Goal: Task Accomplishment & Management: Manage account settings

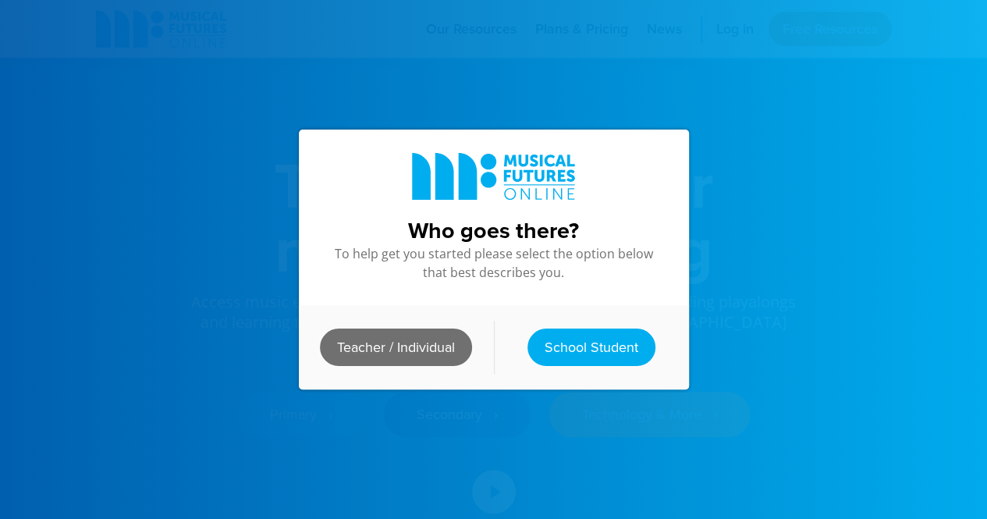
click at [422, 339] on link "Teacher / Individual" at bounding box center [396, 346] width 152 height 37
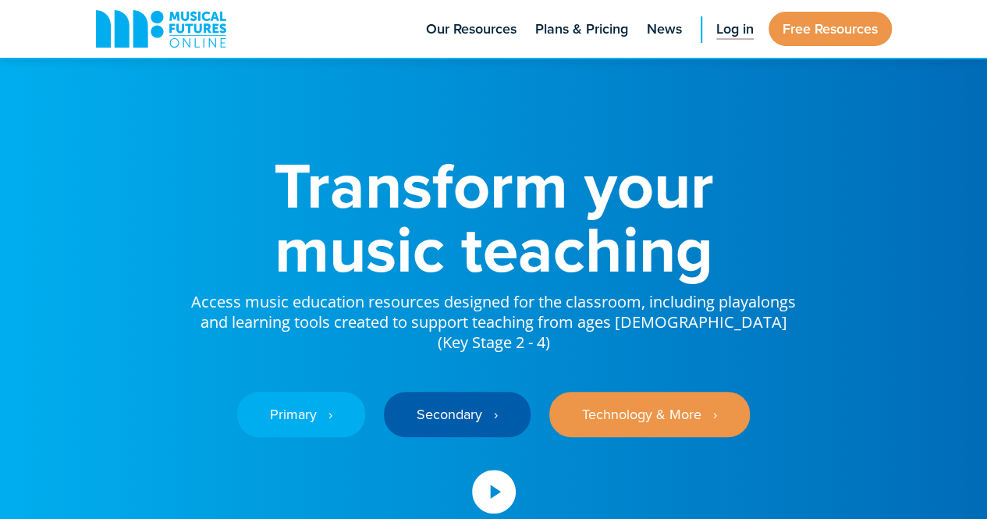
click at [743, 26] on span "Log in" at bounding box center [734, 29] width 37 height 21
click at [727, 21] on span "Log in" at bounding box center [734, 29] width 37 height 21
